Goal: Find specific page/section

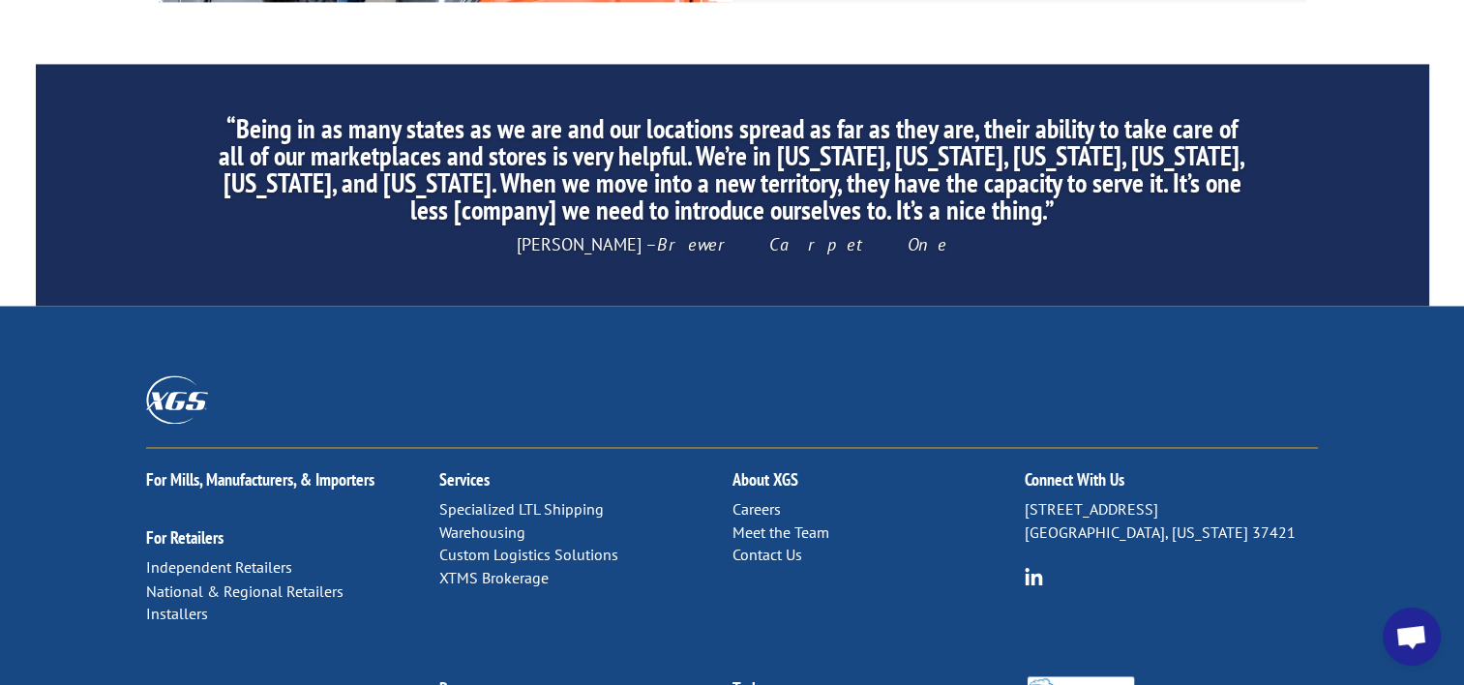
scroll to position [3096, 0]
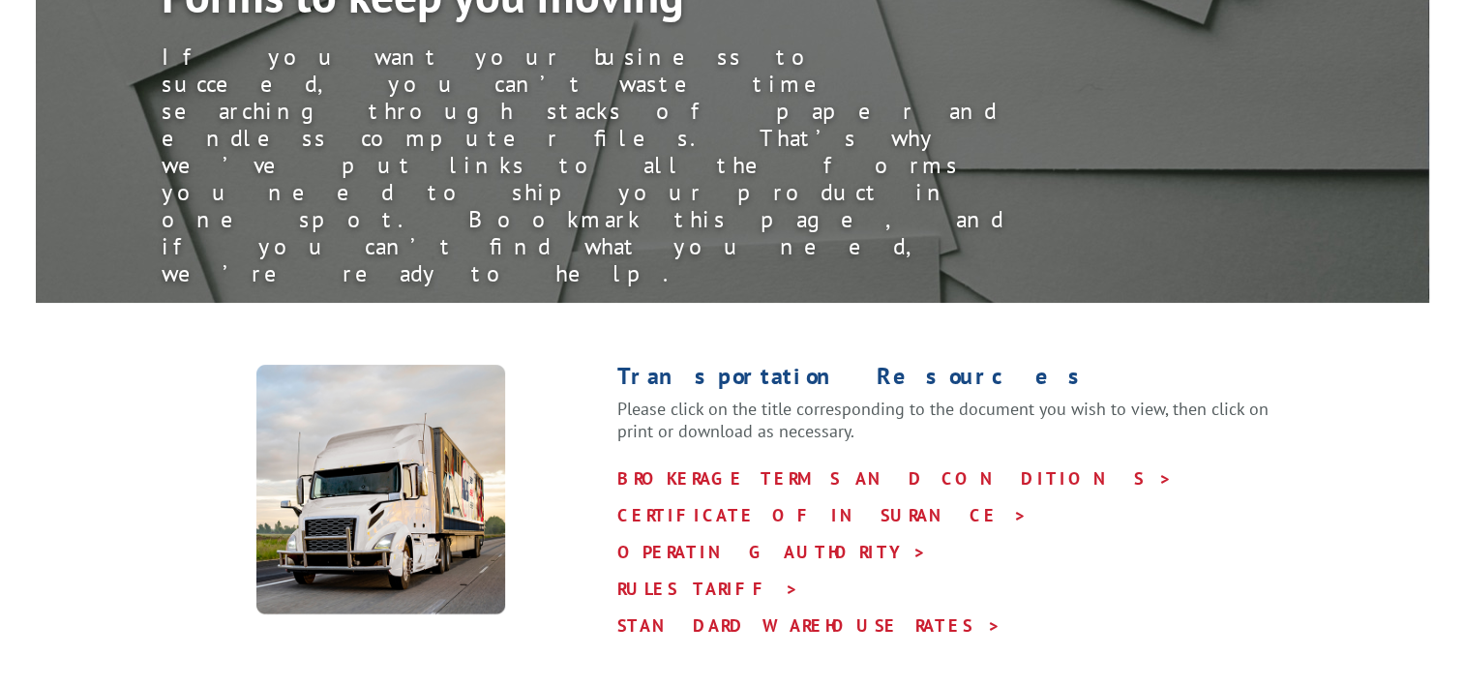
scroll to position [387, 0]
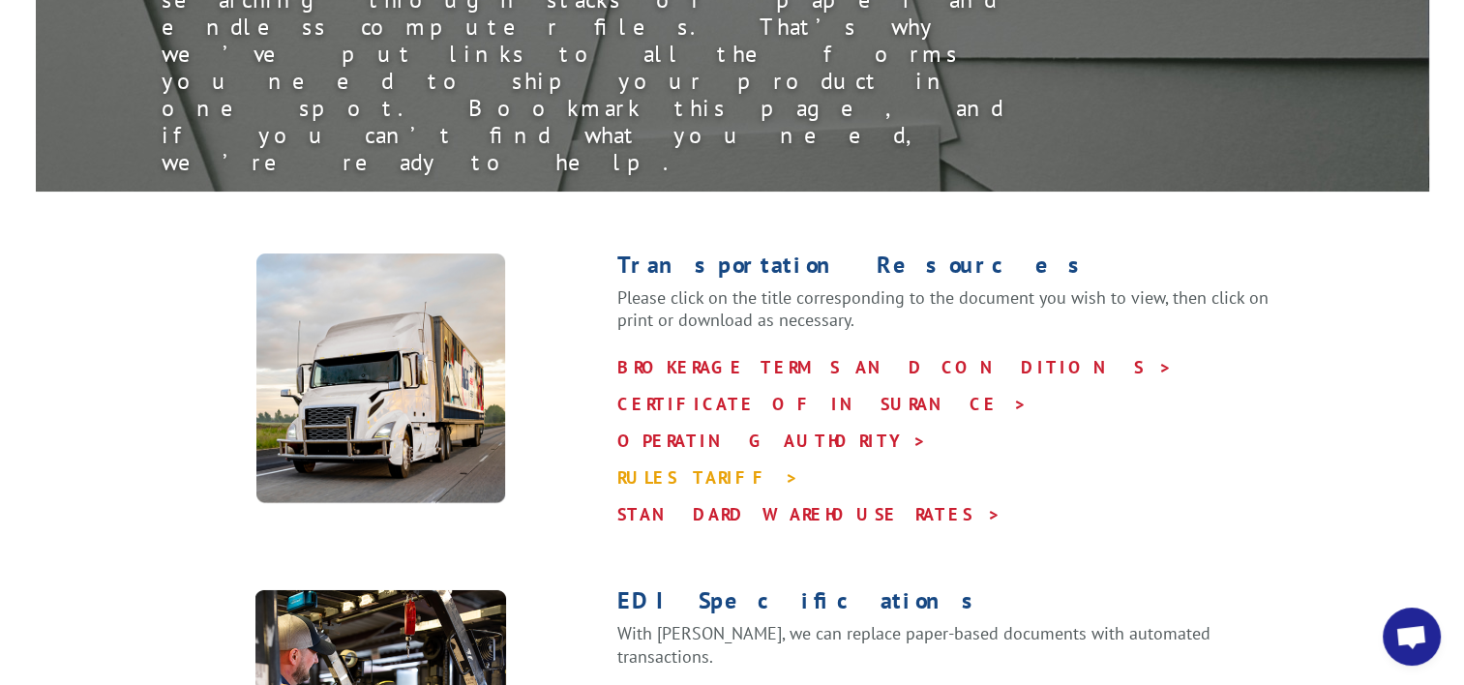
click at [685, 466] on link "RULES TARIFF >" at bounding box center [708, 477] width 182 height 22
